Goal: Check status: Check status

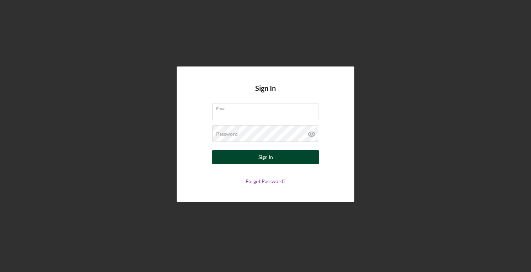
type input "[PERSON_NAME][EMAIL_ADDRESS][DOMAIN_NAME]"
click at [260, 163] on div "Sign In" at bounding box center [266, 157] width 15 height 14
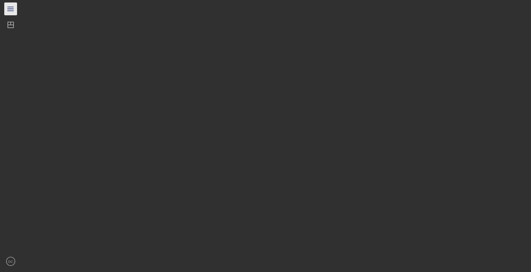
click at [10, 11] on icon "Icon/Menu" at bounding box center [11, 9] width 16 height 16
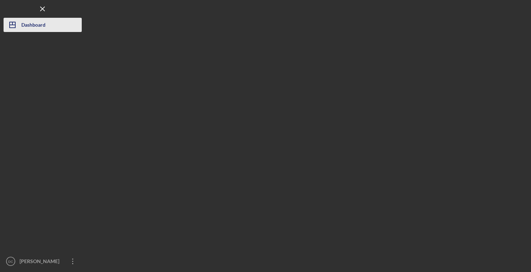
click at [44, 25] on div "Dashboard" at bounding box center [33, 26] width 24 height 16
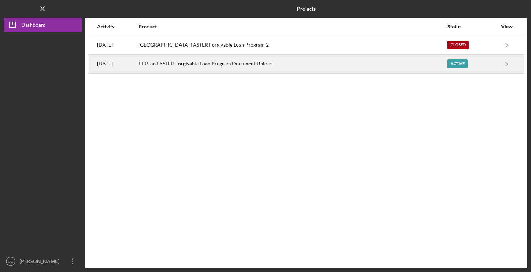
click at [193, 59] on div "EL Paso FASTER Forgivable Loan Program Document Upload" at bounding box center [293, 64] width 308 height 18
